Goal: Task Accomplishment & Management: Manage account settings

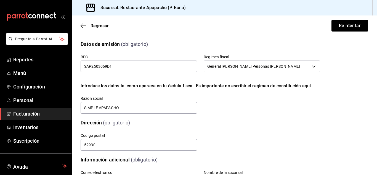
scroll to position [144, 0]
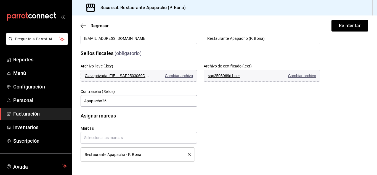
click at [136, 8] on h3 "Sucursal: Restaurante Apapacho (P. Bona)" at bounding box center [141, 7] width 90 height 7
copy h3 "Sucursal: Restaurante Apapacho (P. Bona)"
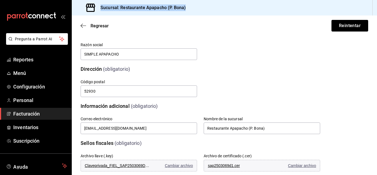
scroll to position [52, 0]
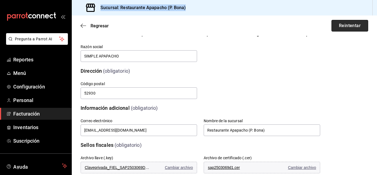
click at [341, 26] on button "Reintentar" at bounding box center [350, 26] width 37 height 12
click at [351, 27] on button "Reintentar" at bounding box center [350, 26] width 37 height 12
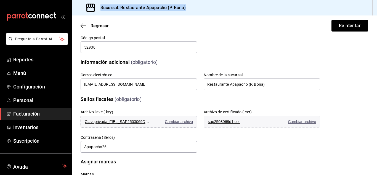
click at [177, 120] on span "Cambiar archivo" at bounding box center [179, 121] width 28 height 4
click at [305, 122] on span "Cambiar archivo" at bounding box center [302, 121] width 28 height 4
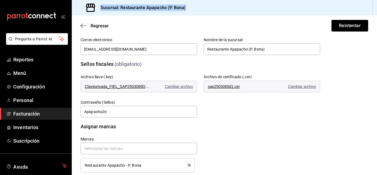
scroll to position [144, 0]
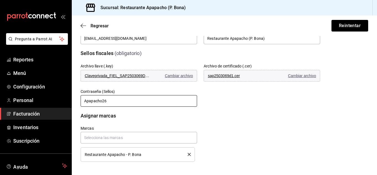
click at [95, 103] on input "Apapacho26" at bounding box center [139, 101] width 117 height 12
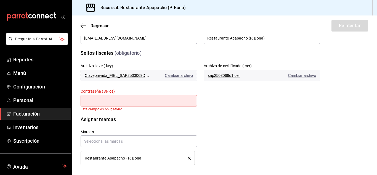
click at [271, 104] on div "Archivo llave (.key) Claveprivada_FIEL_SAP2503069D1_20250814_133631.key Cambiar…" at bounding box center [193, 80] width 253 height 61
click at [230, 130] on div "Marcas Restaurante Apapacho - P. Bona" at bounding box center [193, 140] width 253 height 49
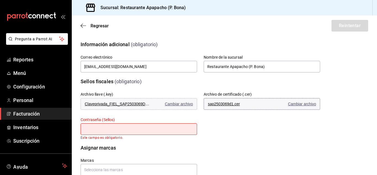
scroll to position [101, 0]
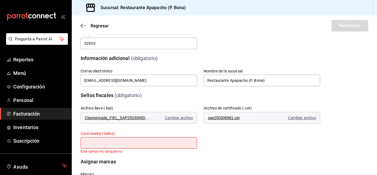
click at [331, 91] on div "Sellos fiscales (obligatorio) Archivo llave (.key) Claveprivada_FIEL_SAP2503069…" at bounding box center [225, 119] width 288 height 69
click at [27, 140] on span "Suscripción" at bounding box center [40, 140] width 54 height 7
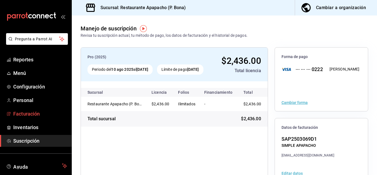
click at [26, 114] on span "Facturación" at bounding box center [40, 113] width 54 height 7
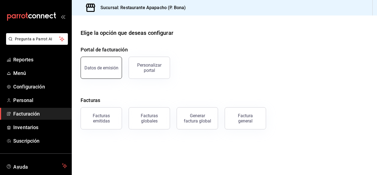
click at [98, 68] on div "Datos de emisión" at bounding box center [102, 67] width 34 height 5
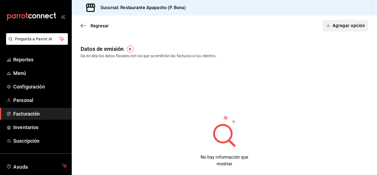
click at [339, 22] on button "Agregar opción" at bounding box center [346, 26] width 46 height 12
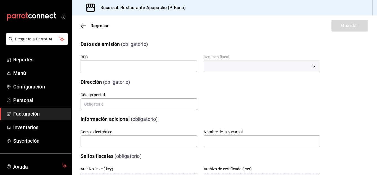
scroll to position [85, 0]
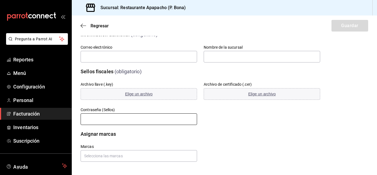
click at [106, 118] on input "text" at bounding box center [139, 119] width 117 height 12
click at [30, 113] on span "Facturación" at bounding box center [40, 113] width 54 height 7
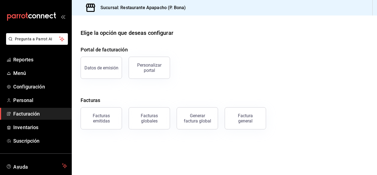
click at [31, 115] on span "Facturación" at bounding box center [40, 113] width 54 height 7
click at [108, 68] on div "Datos de emisión" at bounding box center [102, 67] width 34 height 5
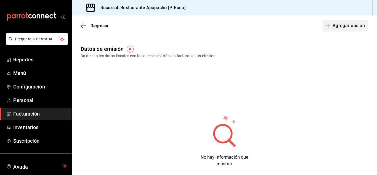
click at [328, 28] on button "Agregar opción" at bounding box center [346, 26] width 46 height 12
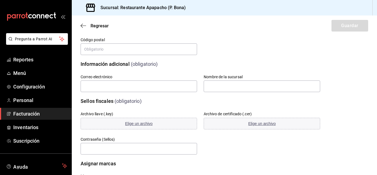
scroll to position [85, 0]
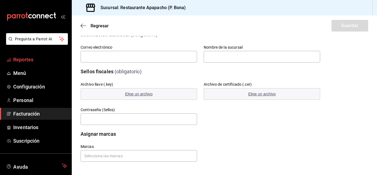
click at [17, 60] on span "Reportes" at bounding box center [40, 59] width 54 height 7
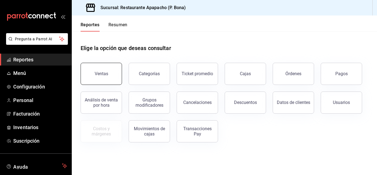
click at [107, 69] on button "Ventas" at bounding box center [101, 74] width 41 height 22
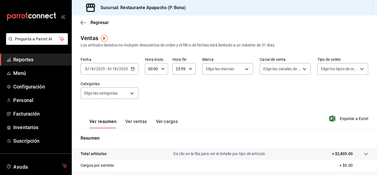
click at [133, 67] on icon "button" at bounding box center [133, 69] width 4 height 4
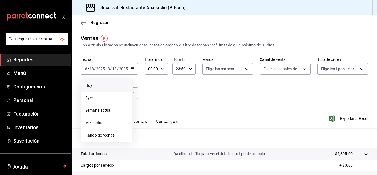
click at [91, 85] on span "Hoy" at bounding box center [106, 86] width 43 height 6
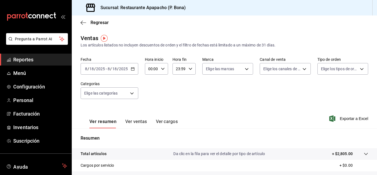
click at [133, 69] on icon "button" at bounding box center [133, 69] width 4 height 4
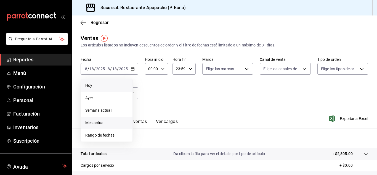
click at [96, 119] on li "Mes actual" at bounding box center [107, 123] width 52 height 12
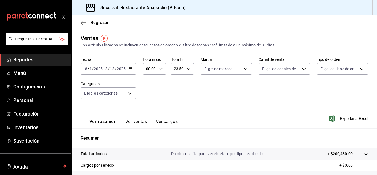
scroll to position [46, 0]
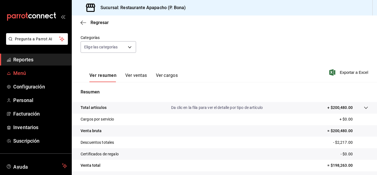
click at [23, 72] on span "Menú" at bounding box center [40, 72] width 54 height 7
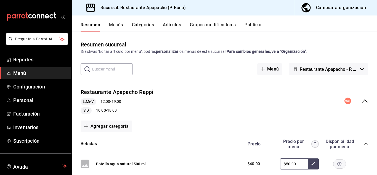
click at [174, 25] on button "Artículos" at bounding box center [172, 26] width 18 height 9
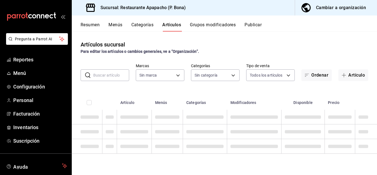
type input "17ef9b2f-93a0-4517-9203-4f940e40e8eb"
type input "5d720cb7-0a05-4963-9aea-63cfd9829d86,bac7ea99-5405-41b5-9f18-3f0f9af16b27,9432e…"
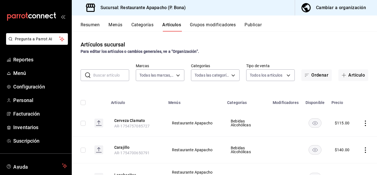
click at [118, 103] on th "Artículo" at bounding box center [136, 101] width 57 height 18
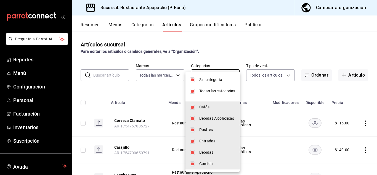
click at [223, 77] on body "Pregunta a Parrot AI Reportes Menú Configuración Personal Facturación Inventari…" at bounding box center [188, 87] width 377 height 175
click at [195, 81] on input "checkbox" at bounding box center [192, 79] width 5 height 5
checkbox input "false"
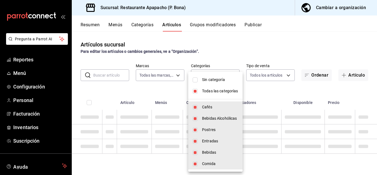
click at [195, 90] on input "checkbox" at bounding box center [195, 91] width 5 height 5
checkbox input "false"
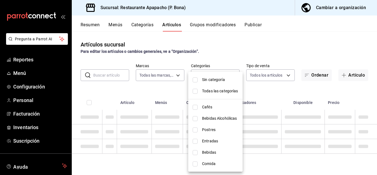
checkbox input "false"
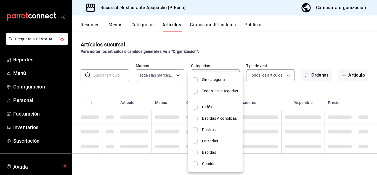
checkbox input "false"
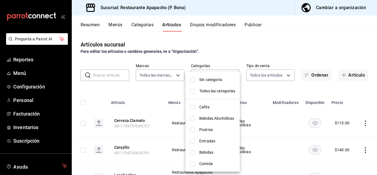
click at [193, 129] on input "checkbox" at bounding box center [192, 129] width 5 height 5
checkbox input "true"
type input "9432eb6c-9c3e-4370-bb6e-e2dc96f54602"
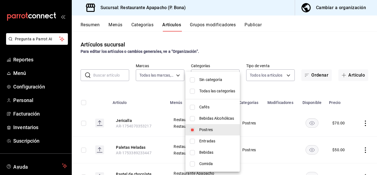
click at [193, 141] on input "checkbox" at bounding box center [192, 141] width 5 height 5
checkbox input "true"
type input "9432eb6c-9c3e-4370-bb6e-e2dc96f54602,e2d3ecea-3957-43a2-834f-732eecbf203c"
click at [194, 151] on input "checkbox" at bounding box center [192, 152] width 5 height 5
checkbox input "true"
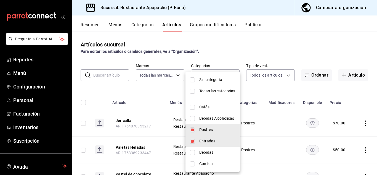
type input "9432eb6c-9c3e-4370-bb6e-e2dc96f54602,e2d3ecea-3957-43a2-834f-732eecbf203c,34250…"
click at [194, 164] on input "checkbox" at bounding box center [192, 163] width 5 height 5
checkbox input "true"
type input "9432eb6c-9c3e-4370-bb6e-e2dc96f54602,e2d3ecea-3957-43a2-834f-732eecbf203c,34250…"
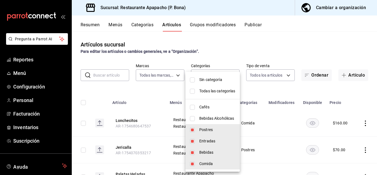
click at [332, 51] on div at bounding box center [188, 87] width 377 height 175
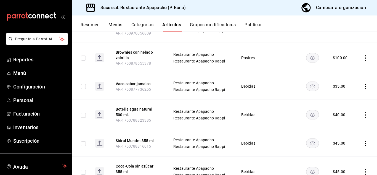
scroll to position [725, 0]
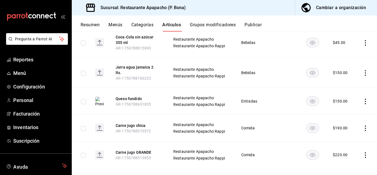
click at [119, 24] on button "Menús" at bounding box center [116, 26] width 14 height 9
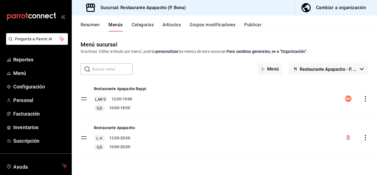
click at [365, 136] on icon "actions" at bounding box center [366, 138] width 6 height 6
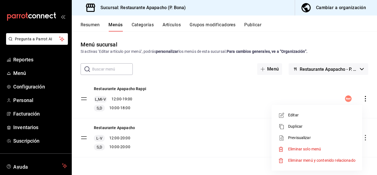
click at [287, 114] on div at bounding box center [284, 115] width 10 height 7
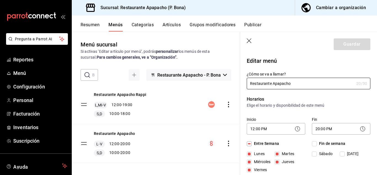
click at [249, 42] on icon "button" at bounding box center [250, 41] width 6 height 6
checkbox input "false"
type input "1755559057465"
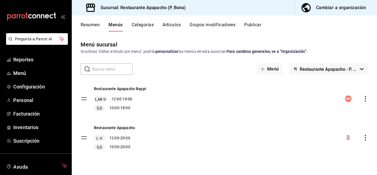
checkbox input "false"
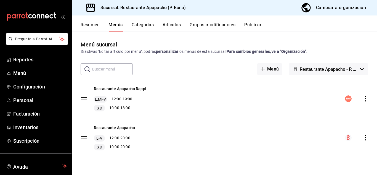
checkbox input "false"
click at [367, 97] on icon "actions" at bounding box center [366, 99] width 6 height 6
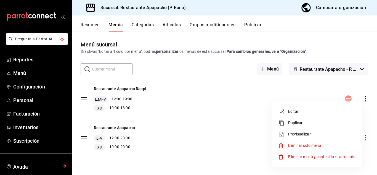
click at [295, 115] on li "Editar" at bounding box center [317, 111] width 86 height 11
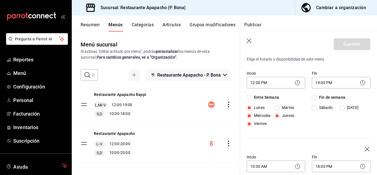
scroll to position [92, 0]
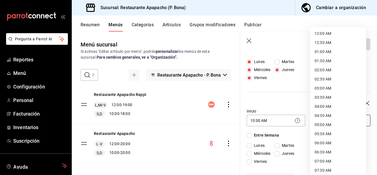
click at [338, 120] on body "Pregunta a Parrot AI Reportes Menú Configuración Personal Facturación Inventari…" at bounding box center [188, 87] width 377 height 175
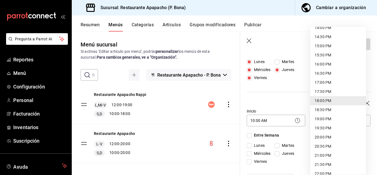
click at [326, 93] on li "17:30 PM" at bounding box center [339, 91] width 56 height 9
type input "17:30"
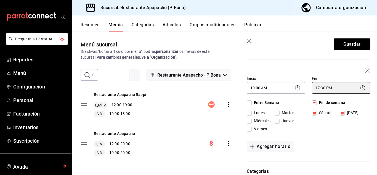
scroll to position [138, 0]
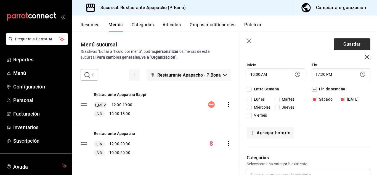
click at [347, 44] on button "Guardar" at bounding box center [352, 44] width 37 height 12
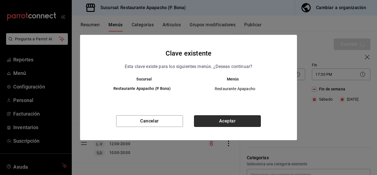
click at [227, 121] on button "Aceptar" at bounding box center [227, 121] width 67 height 12
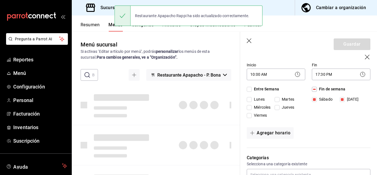
checkbox input "false"
type input "1755559111403"
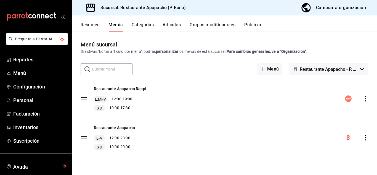
click at [366, 100] on icon "actions" at bounding box center [366, 99] width 6 height 6
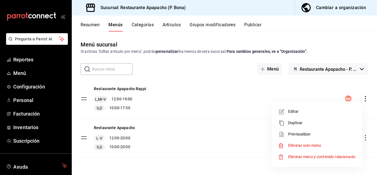
click at [292, 113] on span "Editar" at bounding box center [321, 112] width 67 height 6
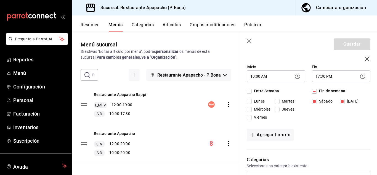
scroll to position [184, 0]
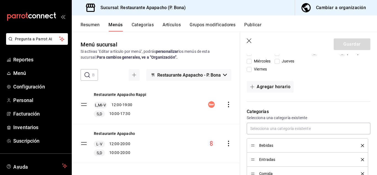
click at [253, 88] on icon "button" at bounding box center [252, 87] width 4 height 4
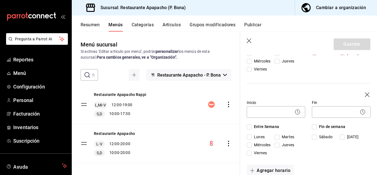
click at [341, 138] on input "[DATE]" at bounding box center [342, 137] width 5 height 5
checkbox input "true"
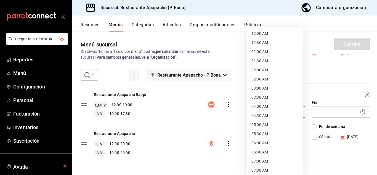
click at [285, 115] on body "Pregunta a Parrot AI Reportes Menú Configuración Personal Facturación Inventari…" at bounding box center [188, 87] width 377 height 175
click at [260, 132] on li "10:30 AM" at bounding box center [275, 132] width 56 height 9
type input "10:30"
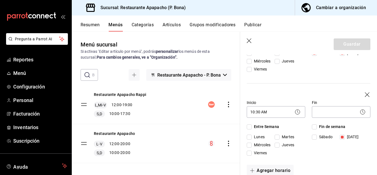
click at [360, 112] on icon at bounding box center [363, 112] width 7 height 7
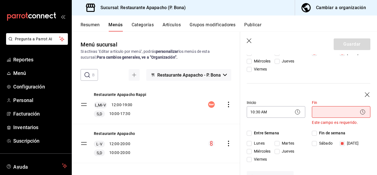
click at [338, 112] on body "Pregunta a Parrot AI Reportes Menú Configuración Personal Facturación Inventari…" at bounding box center [188, 87] width 377 height 175
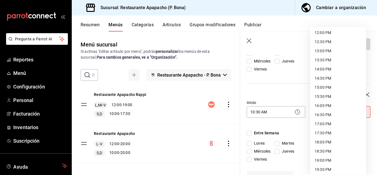
scroll to position [230, 0]
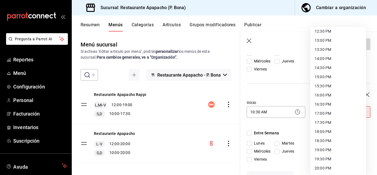
click at [322, 123] on li "17:30 PM" at bounding box center [339, 122] width 56 height 9
type input "17:30"
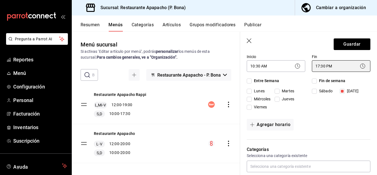
scroll to position [138, 0]
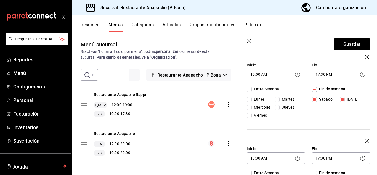
click at [342, 19] on label "[DATE]" at bounding box center [353, 16] width 27 height 6
click at [342, 102] on input "[DATE]" at bounding box center [342, 99] width 5 height 5
checkbox input "false"
click at [297, 74] on icon at bounding box center [298, 74] width 7 height 7
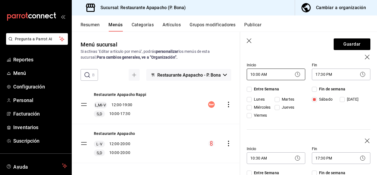
click at [288, 74] on body "Pregunta a Parrot AI Reportes Menú Configuración Personal Facturación Inventari…" at bounding box center [188, 87] width 377 height 175
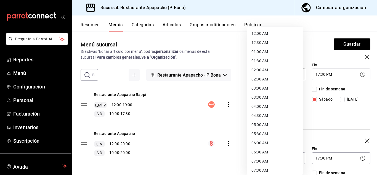
scroll to position [115, 0]
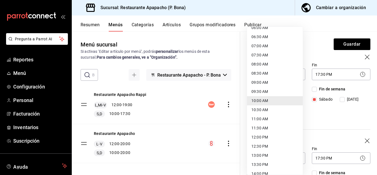
click at [269, 107] on li "10:30 AM" at bounding box center [275, 109] width 56 height 9
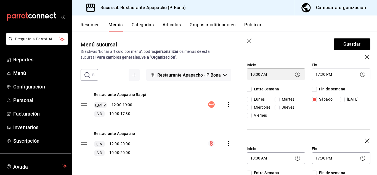
type input "10:30"
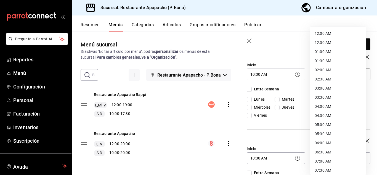
click at [339, 76] on body "Pregunta a Parrot AI Reportes Menú Configuración Personal Facturación Inventari…" at bounding box center [188, 87] width 377 height 175
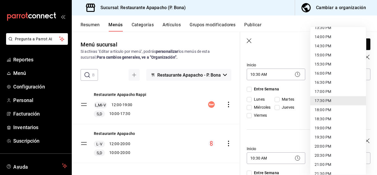
click at [324, 128] on li "19:00 PM" at bounding box center [339, 128] width 56 height 9
type input "19:00"
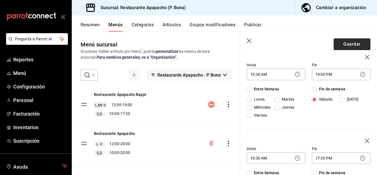
click at [347, 46] on button "Guardar" at bounding box center [352, 44] width 37 height 12
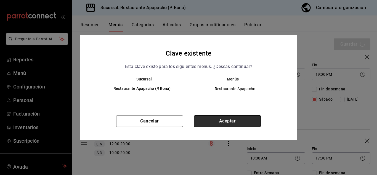
click at [233, 125] on button "Aceptar" at bounding box center [227, 121] width 67 height 12
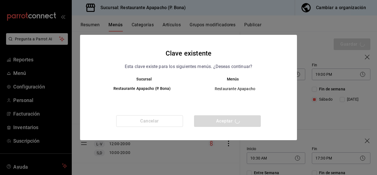
checkbox input "false"
type input "1755559167268"
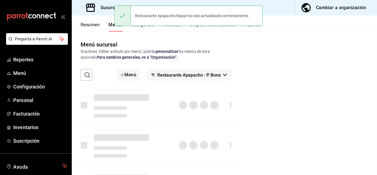
checkbox input "false"
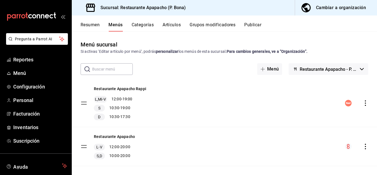
click at [179, 83] on div "Restaurante Apapacho Rappi L,Mi-V 12:00 - 19:00 S 10:30 - 19:00 D 10:30 - 17:30" at bounding box center [225, 103] width 306 height 48
click at [254, 23] on button "Publicar" at bounding box center [253, 26] width 17 height 9
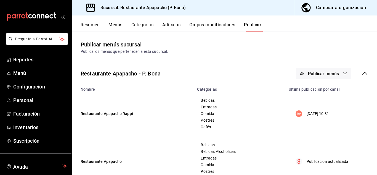
click at [314, 69] on button "Publicar menús" at bounding box center [323, 74] width 55 height 12
click at [321, 92] on span "Rappi" at bounding box center [327, 92] width 27 height 6
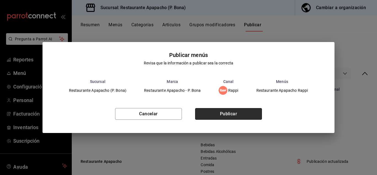
click at [232, 117] on button "Publicar" at bounding box center [228, 114] width 67 height 12
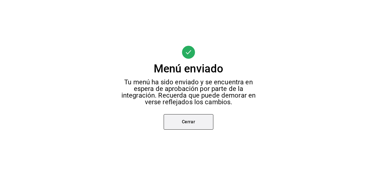
click at [188, 120] on button "Cerrar" at bounding box center [189, 121] width 50 height 15
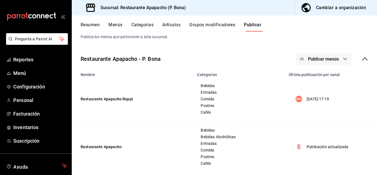
scroll to position [21, 0]
